Goal: Task Accomplishment & Management: Complete application form

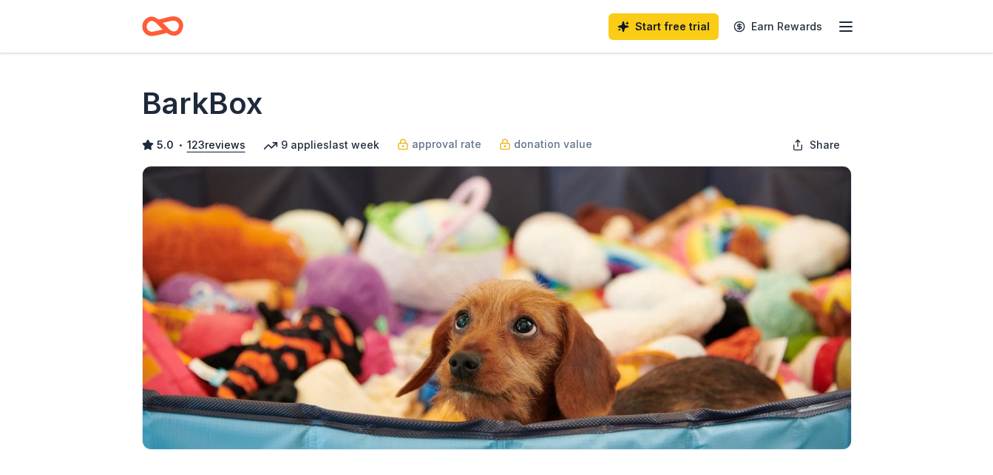
scroll to position [296, 0]
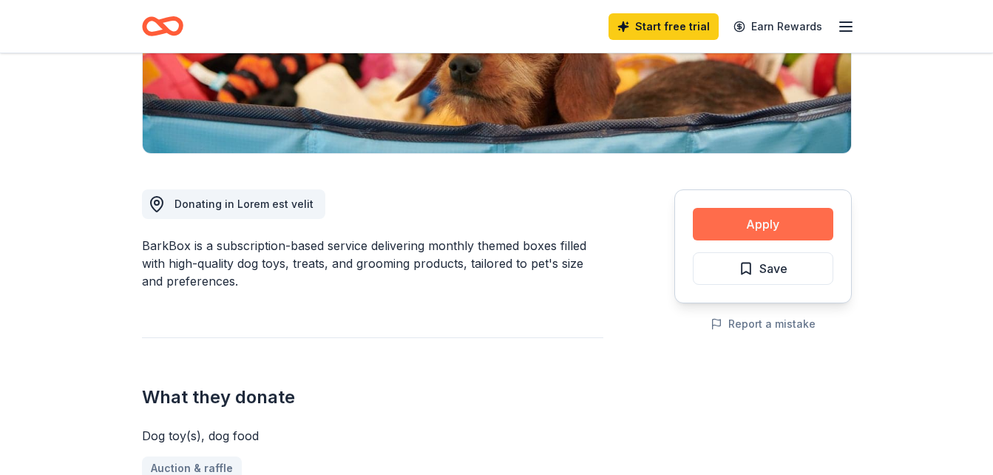
click at [793, 218] on button "Apply" at bounding box center [763, 224] width 141 height 33
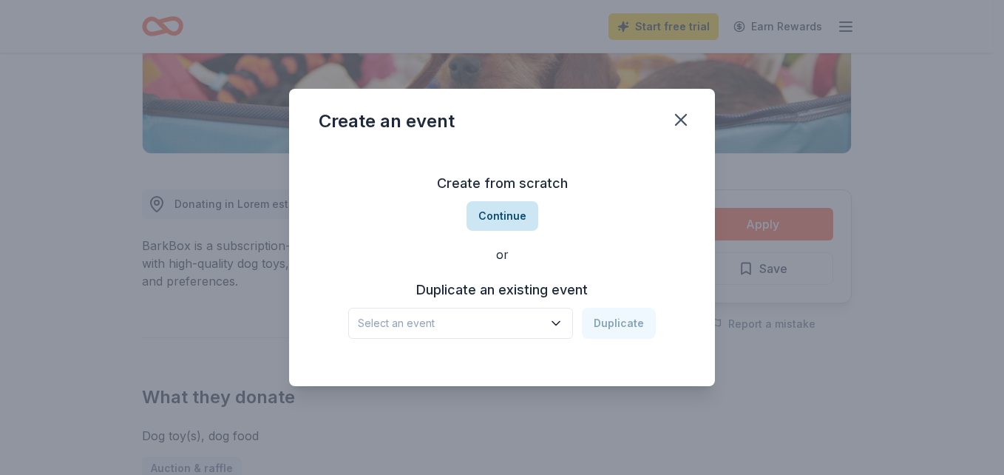
click at [509, 212] on button "Continue" at bounding box center [503, 216] width 72 height 30
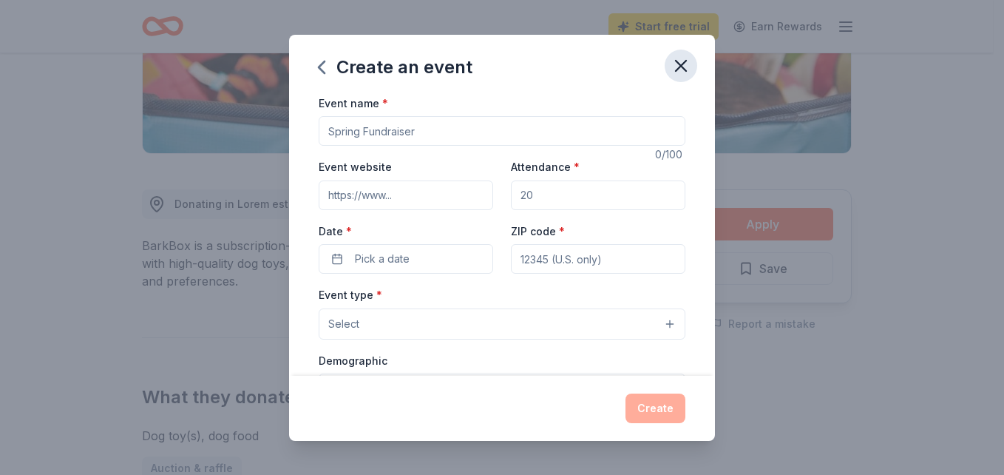
click at [684, 60] on icon "button" at bounding box center [681, 65] width 21 height 21
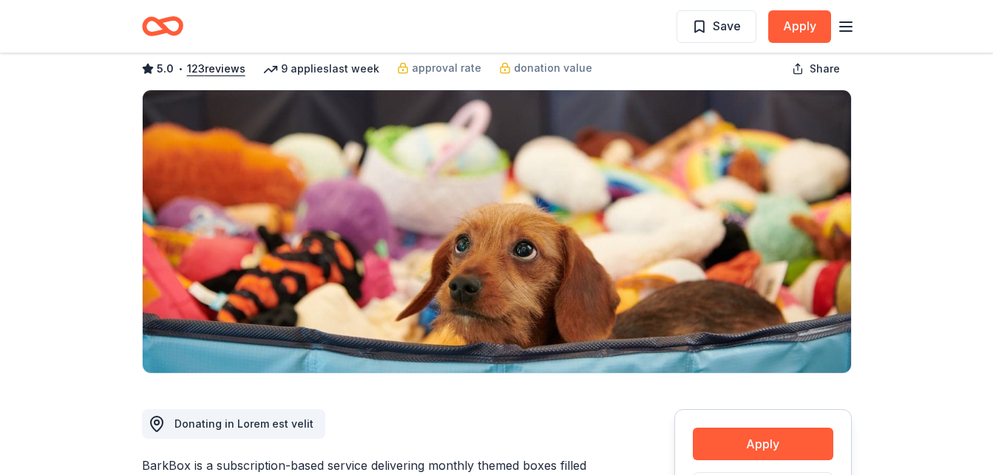
scroll to position [0, 0]
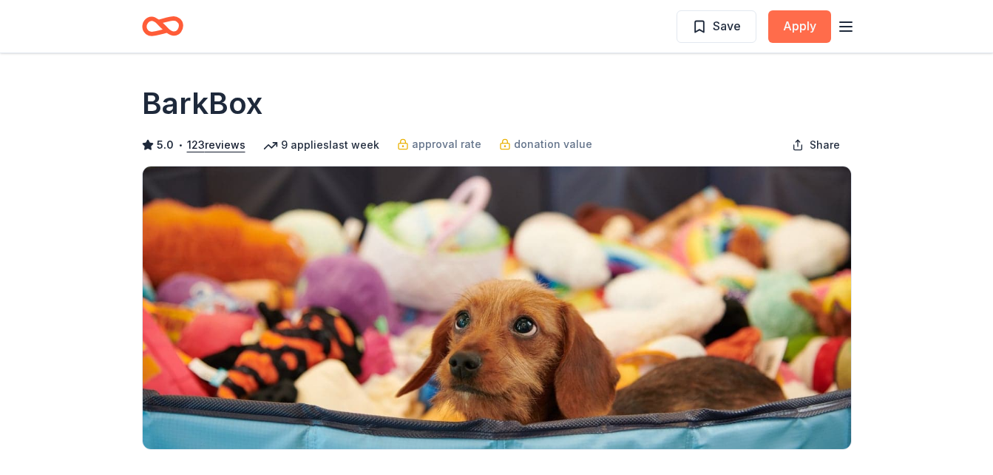
click at [812, 31] on button "Apply" at bounding box center [799, 26] width 63 height 33
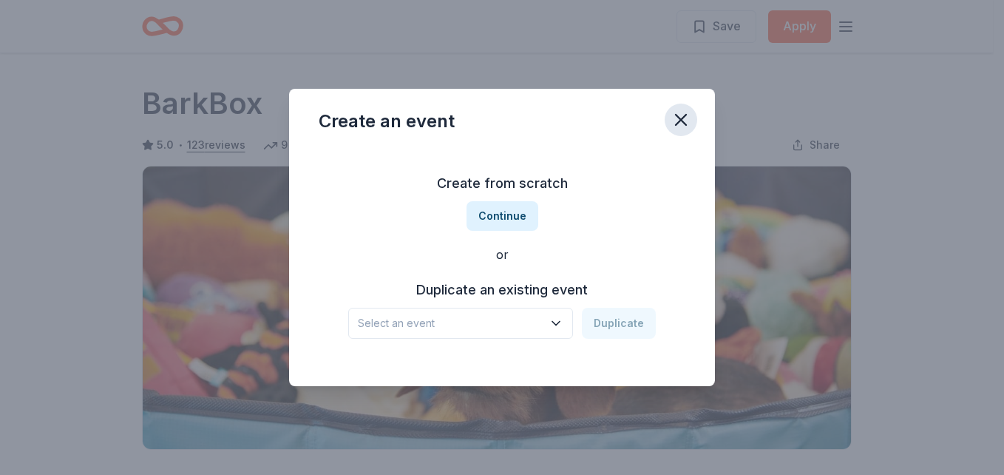
click at [674, 117] on icon "button" at bounding box center [681, 119] width 21 height 21
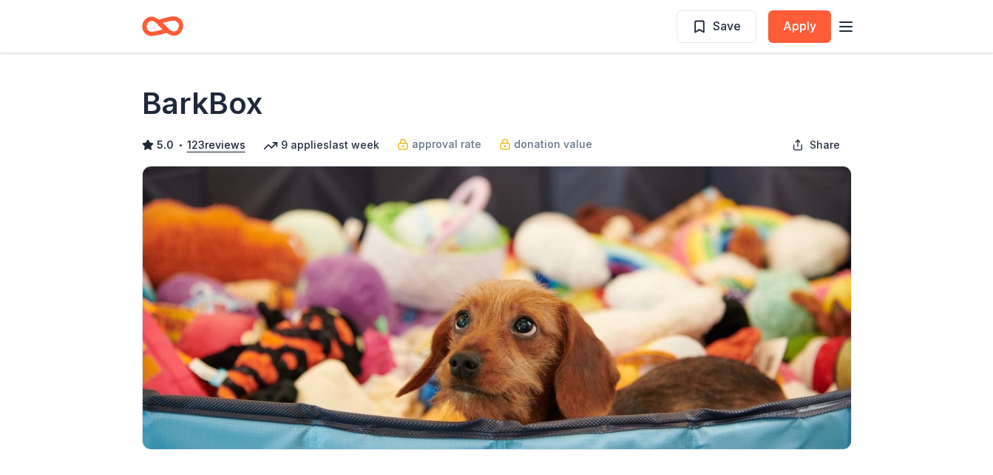
click at [845, 32] on icon "button" at bounding box center [846, 27] width 18 height 18
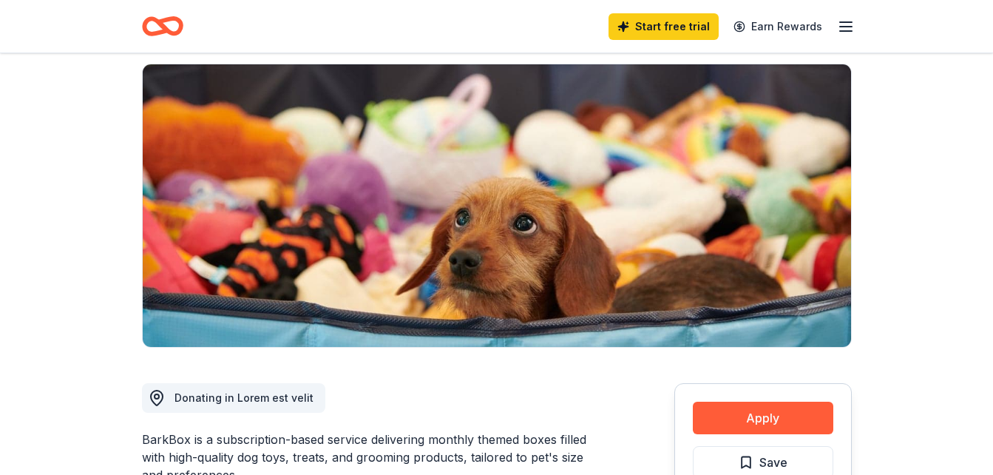
scroll to position [370, 0]
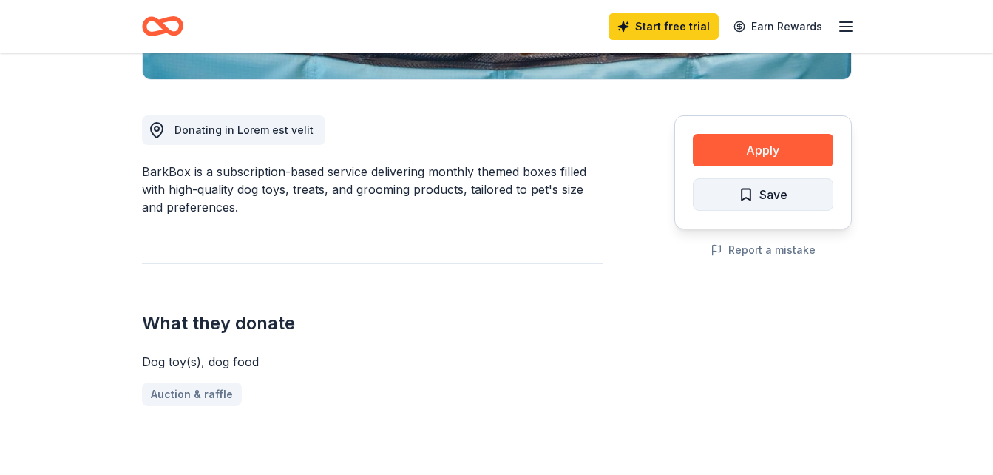
click at [745, 197] on span "Save" at bounding box center [763, 194] width 49 height 19
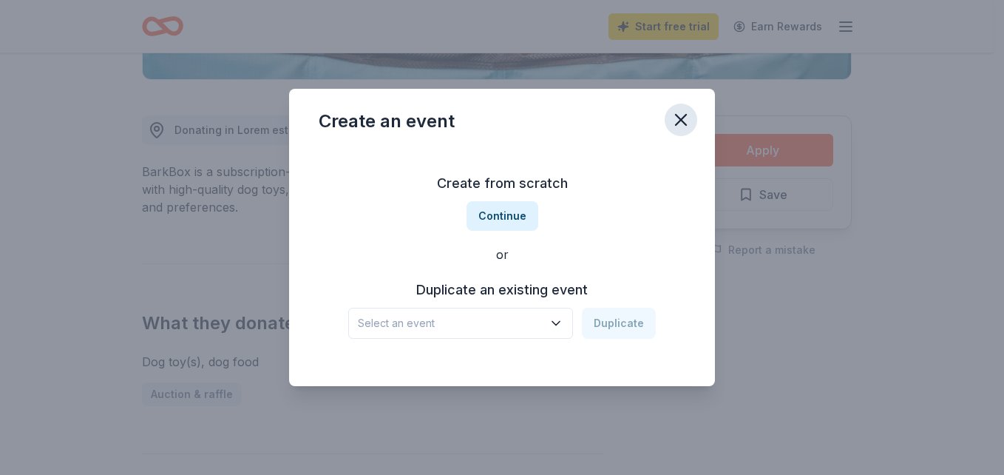
click at [677, 106] on button "button" at bounding box center [681, 120] width 33 height 33
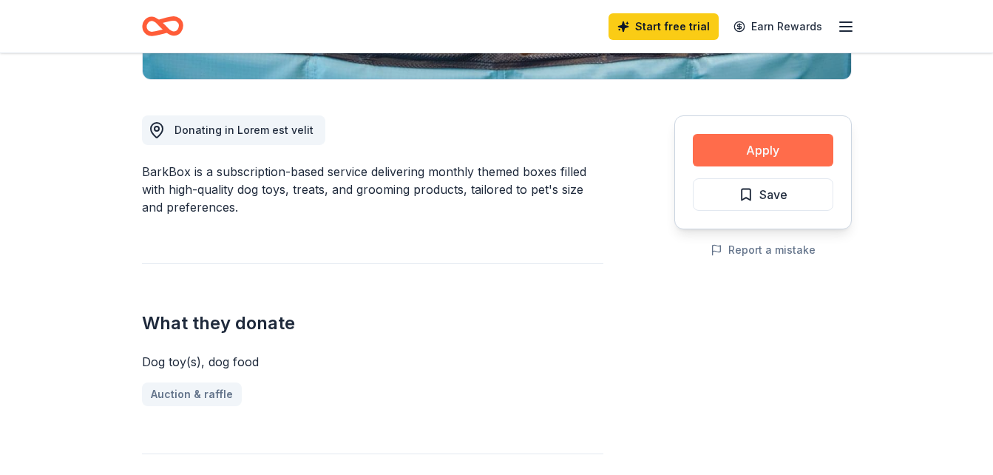
click at [732, 151] on button "Apply" at bounding box center [763, 150] width 141 height 33
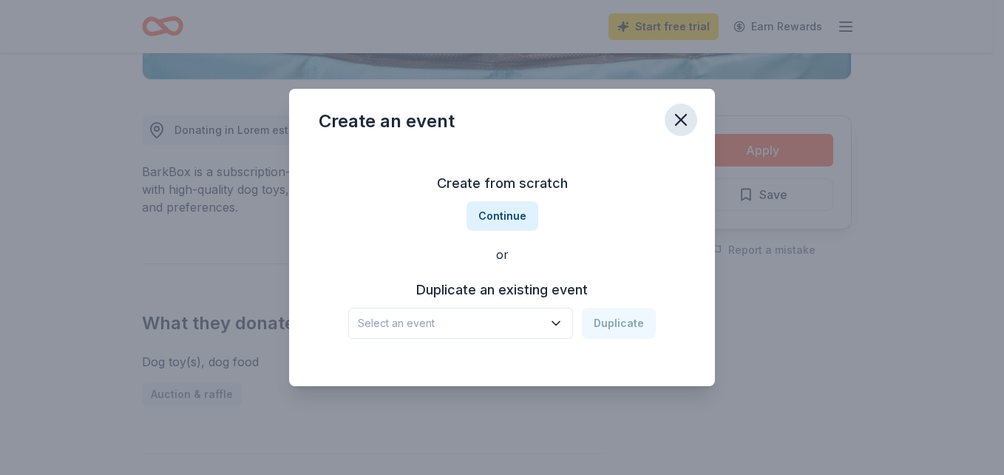
click at [681, 129] on icon "button" at bounding box center [681, 119] width 21 height 21
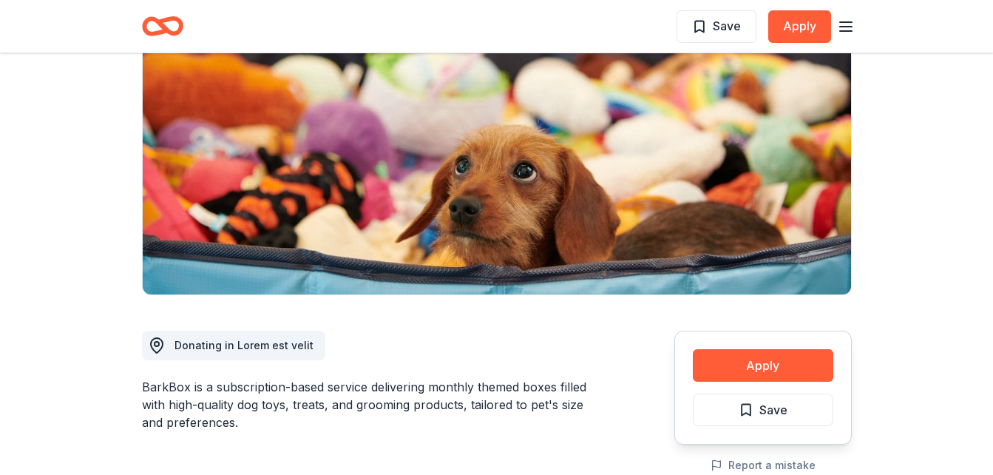
scroll to position [0, 0]
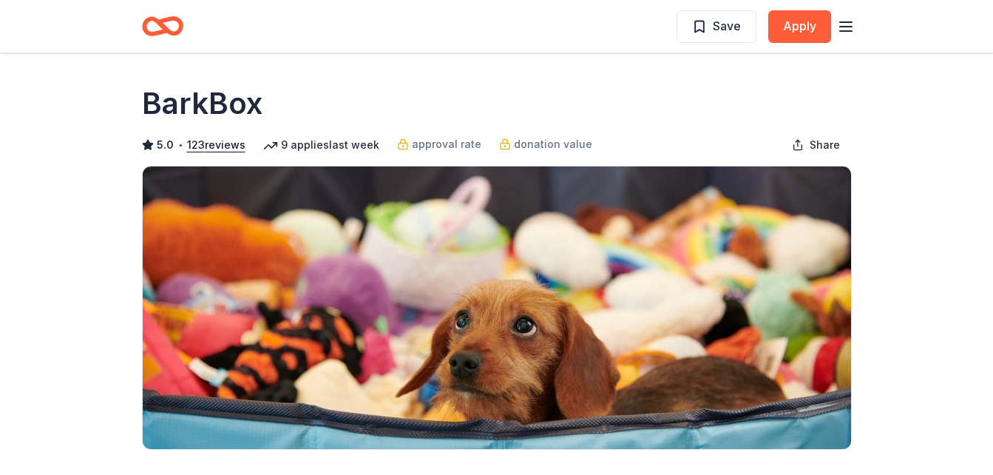
click at [839, 30] on icon "button" at bounding box center [846, 27] width 18 height 18
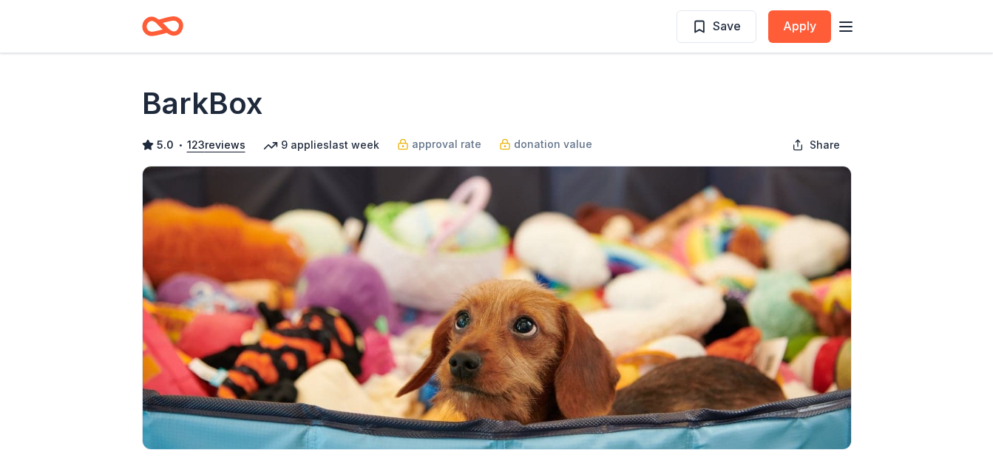
click at [838, 21] on icon "button" at bounding box center [846, 27] width 18 height 18
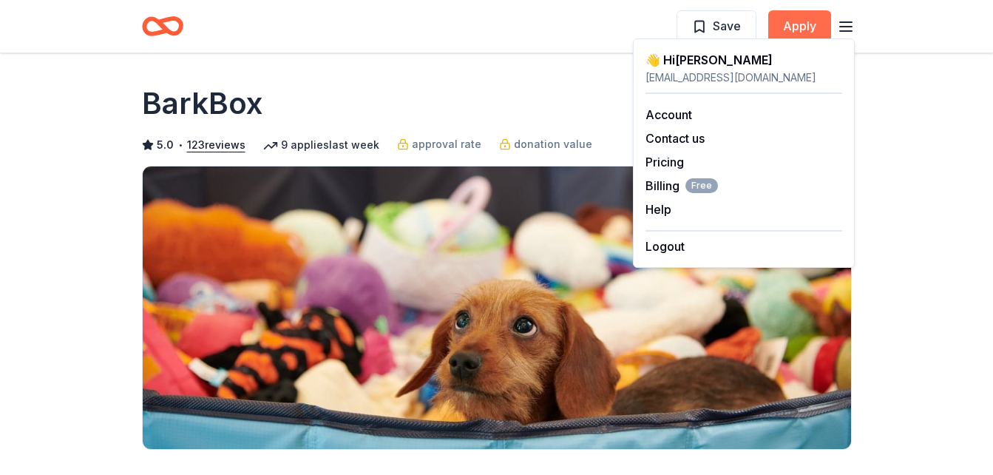
click at [815, 24] on button "Apply" at bounding box center [799, 26] width 63 height 33
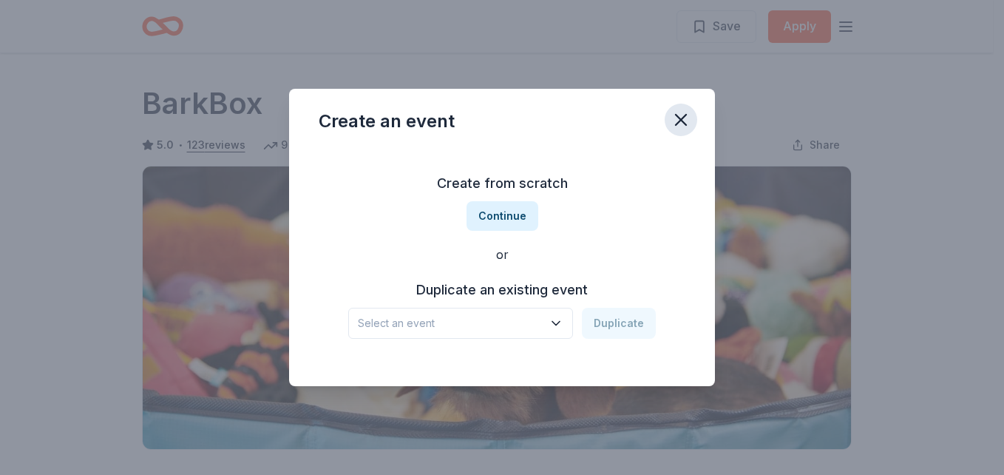
click at [675, 121] on icon "button" at bounding box center [681, 119] width 21 height 21
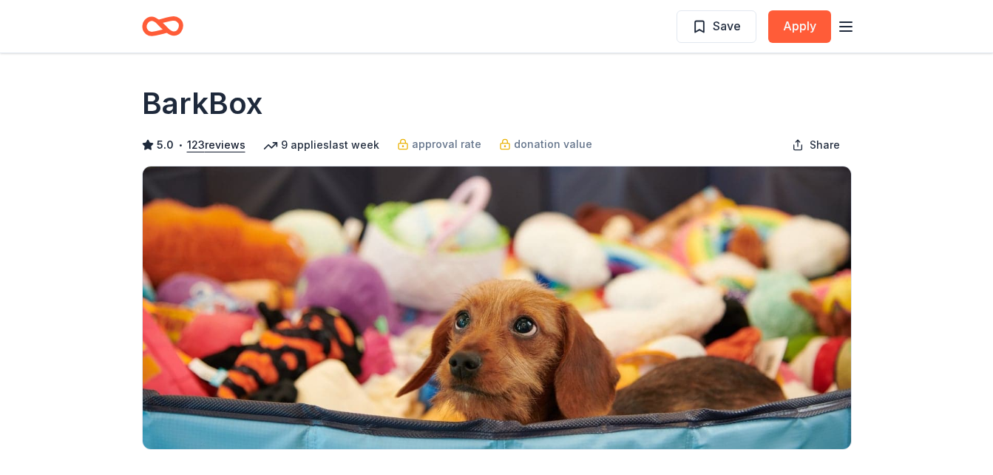
click at [762, 104] on div "BarkBox" at bounding box center [497, 103] width 710 height 41
click at [844, 30] on icon "button" at bounding box center [846, 27] width 18 height 18
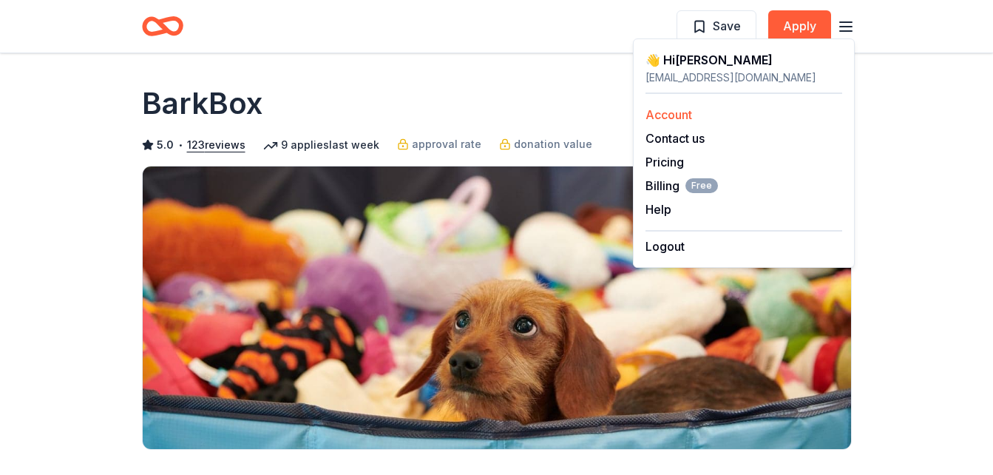
click at [676, 112] on link "Account" at bounding box center [669, 114] width 47 height 15
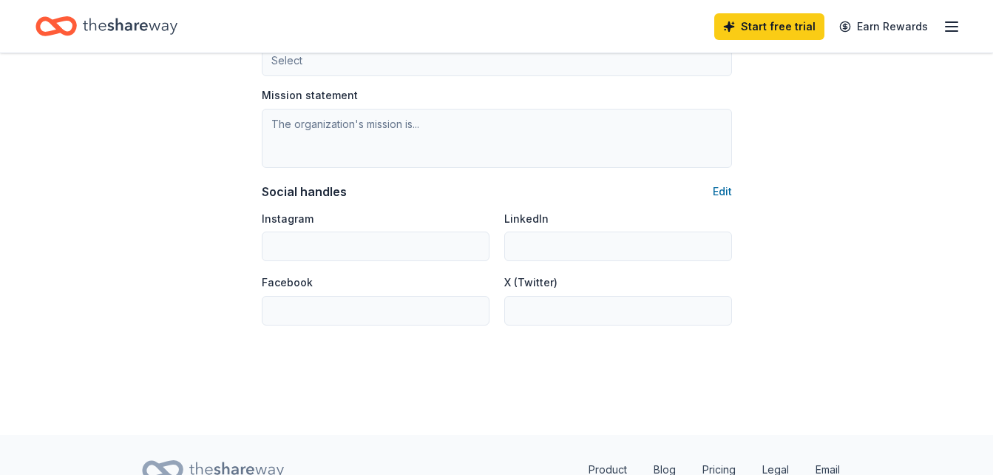
scroll to position [1005, 0]
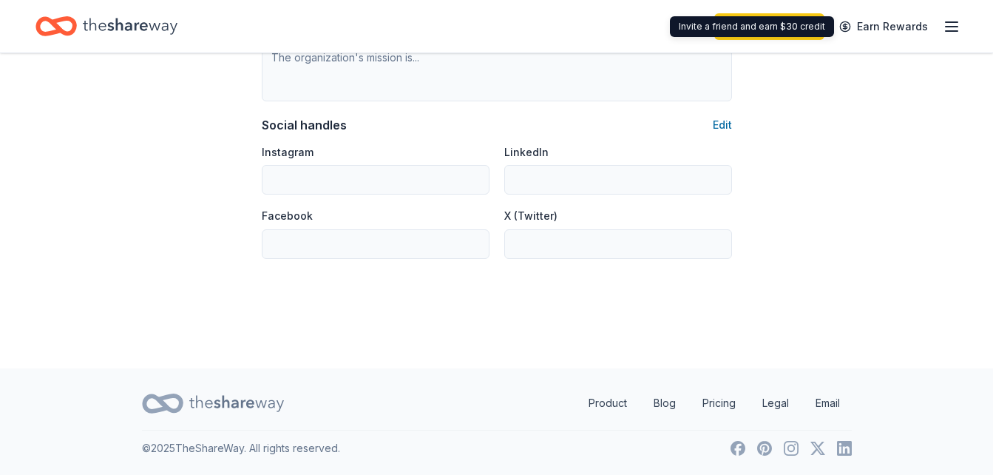
click at [946, 21] on icon "button" at bounding box center [952, 27] width 18 height 18
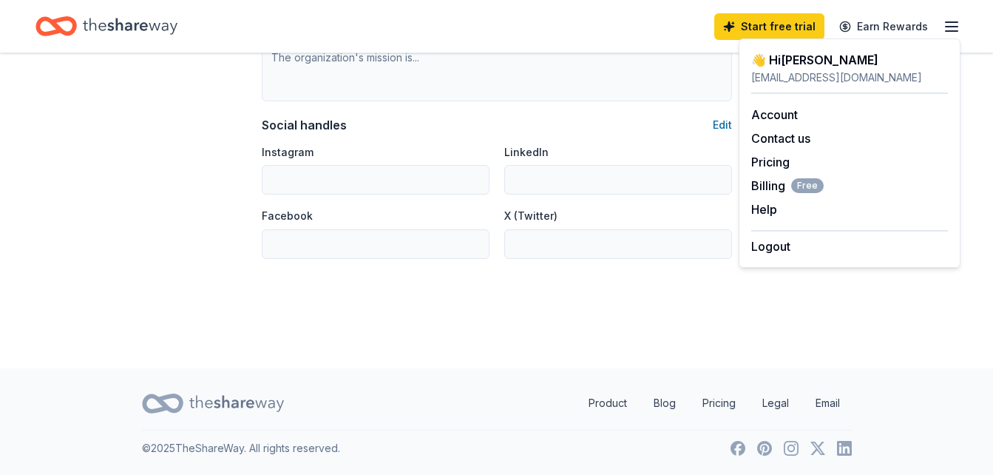
click at [794, 64] on div "👋 Hi [PERSON_NAME]" at bounding box center [849, 60] width 197 height 18
click at [784, 115] on link "Account" at bounding box center [774, 114] width 47 height 15
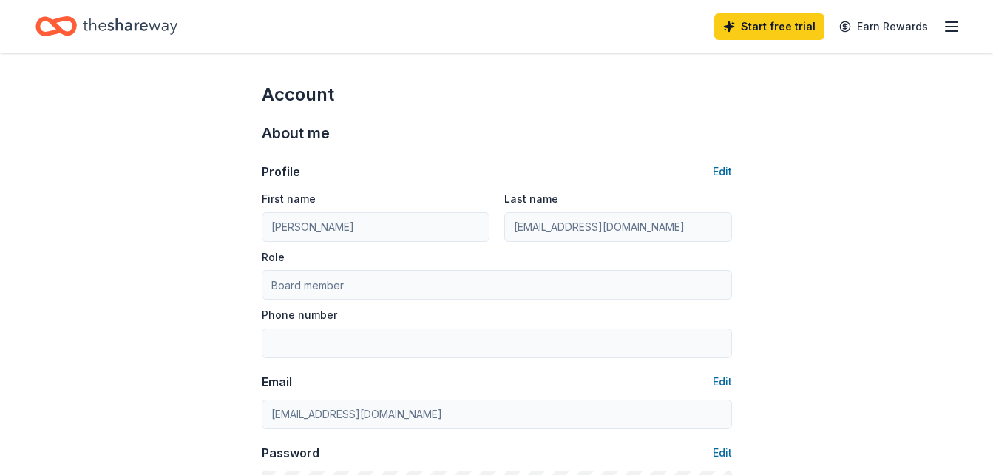
click at [79, 24] on div "Home" at bounding box center [106, 26] width 142 height 35
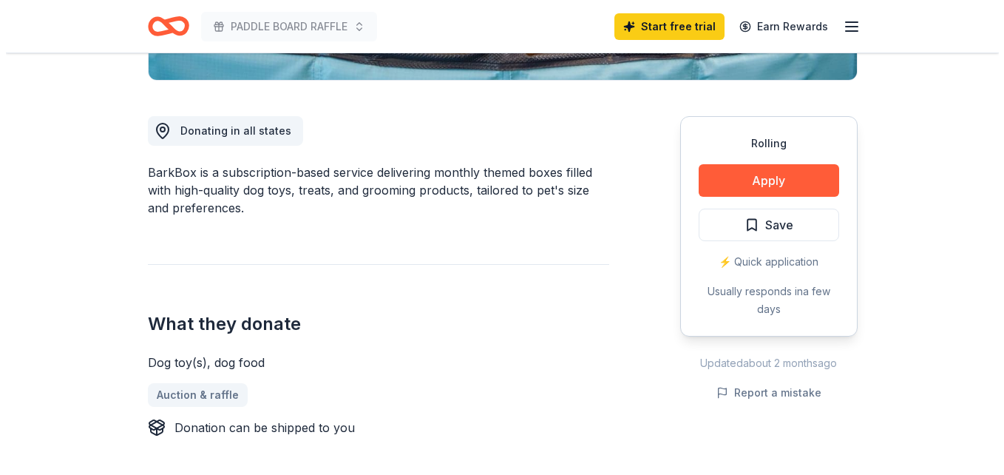
scroll to position [370, 0]
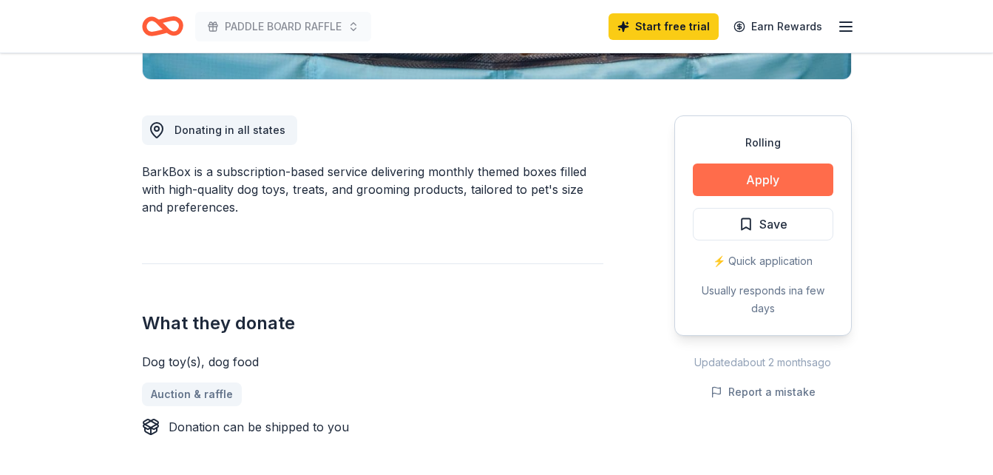
click at [812, 177] on button "Apply" at bounding box center [763, 179] width 141 height 33
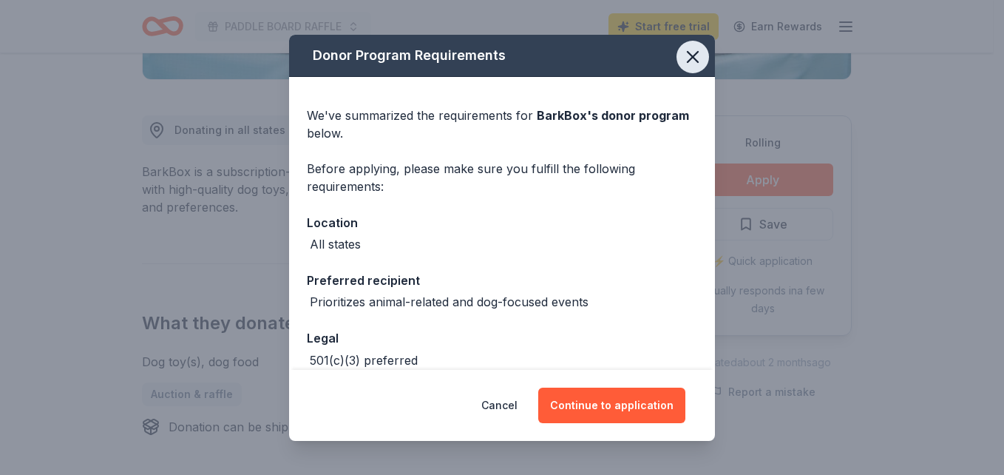
click at [683, 52] on icon "button" at bounding box center [693, 57] width 21 height 21
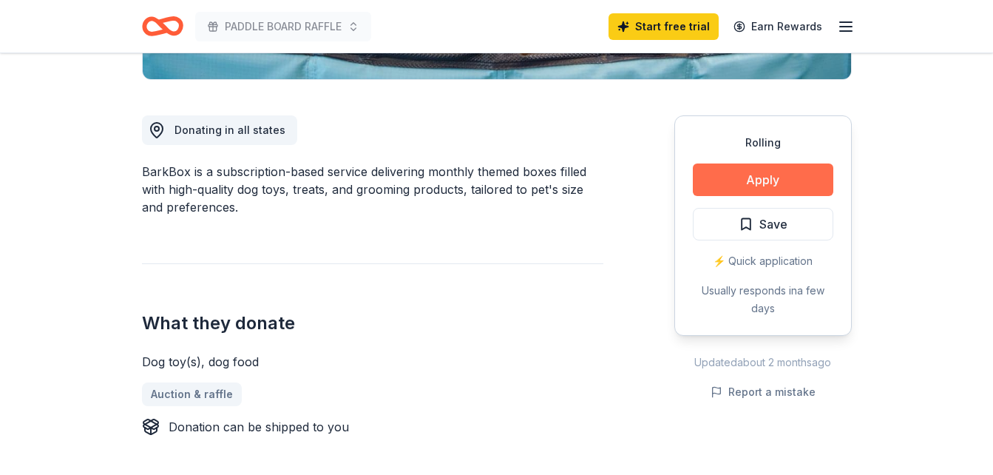
click at [762, 182] on button "Apply" at bounding box center [763, 179] width 141 height 33
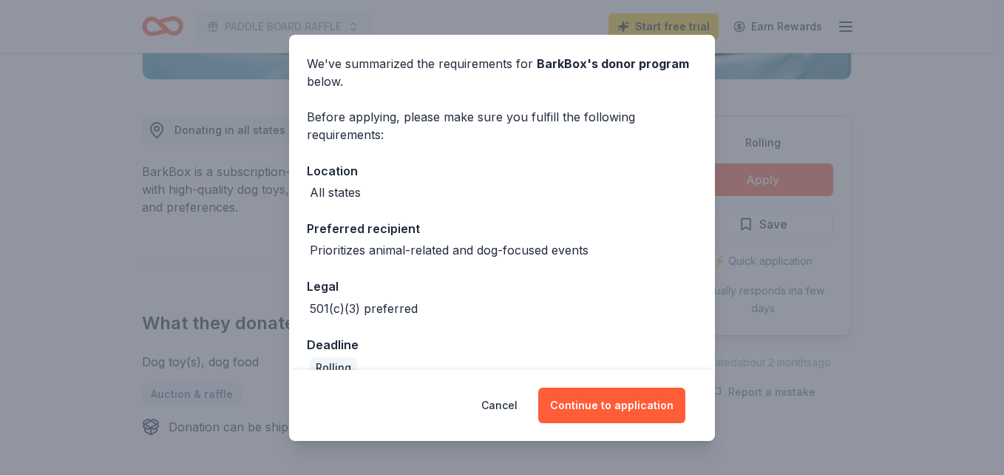
scroll to position [78, 0]
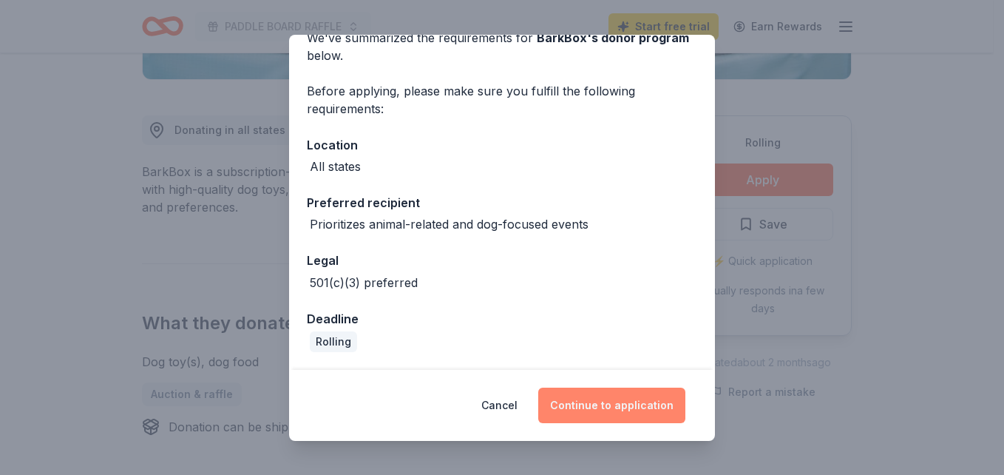
click at [595, 394] on button "Continue to application" at bounding box center [611, 405] width 147 height 35
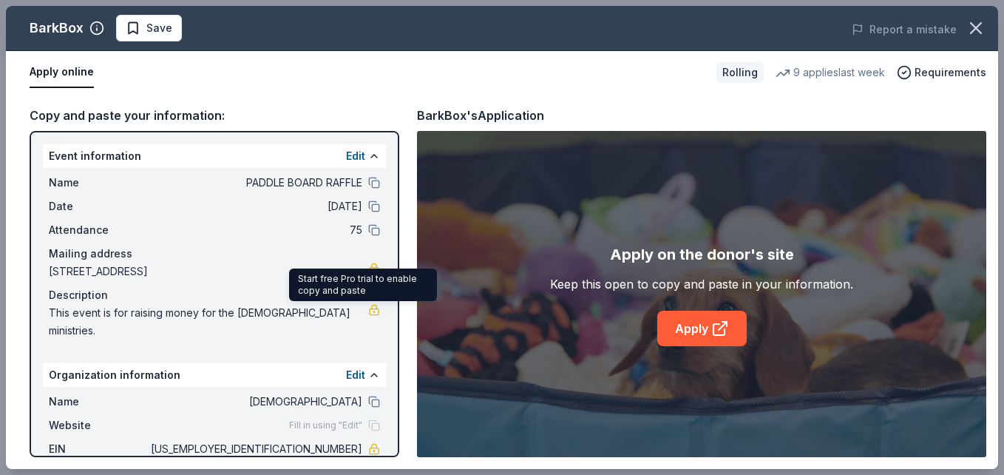
scroll to position [44, 0]
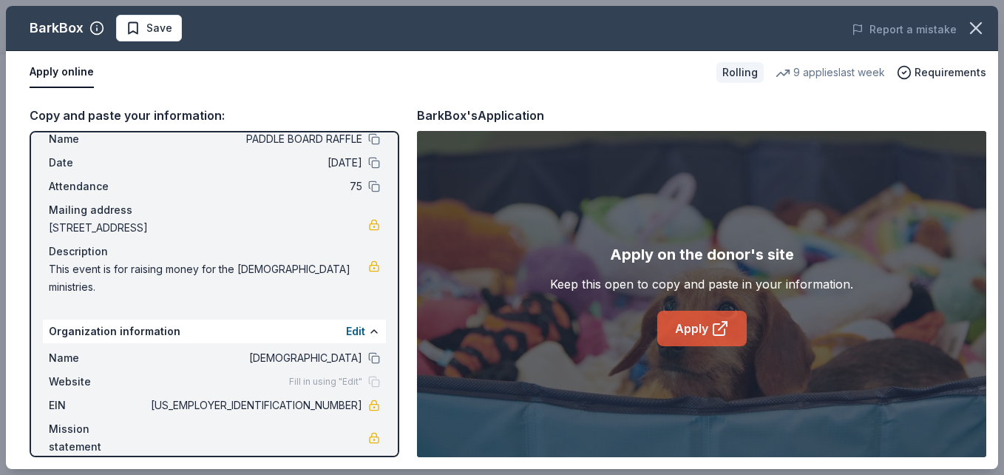
click at [716, 317] on link "Apply" at bounding box center [701, 328] width 89 height 35
